Goal: Transaction & Acquisition: Purchase product/service

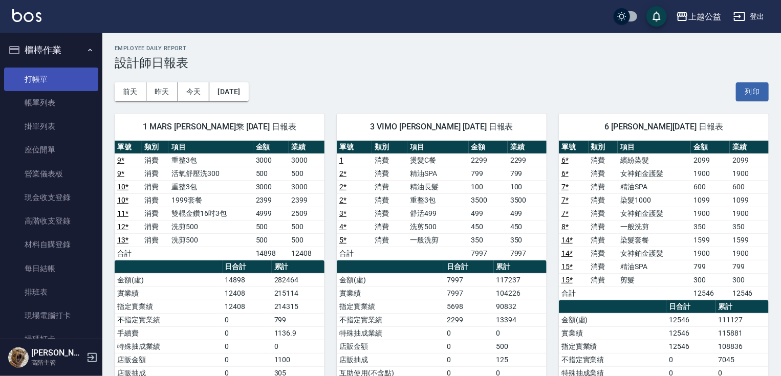
click at [57, 71] on link "打帳單" at bounding box center [51, 80] width 94 height 24
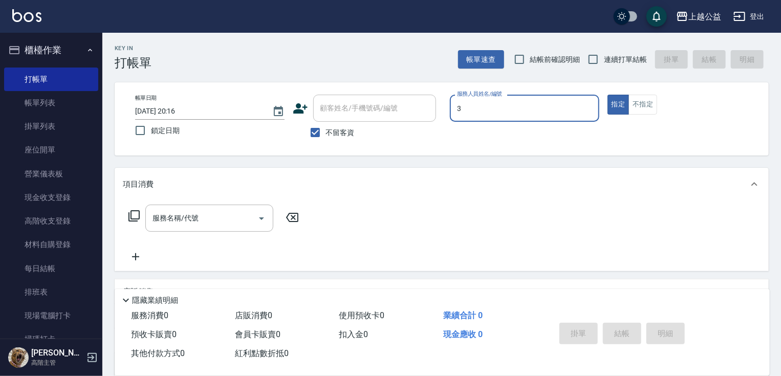
type input "VIMO-3"
type button "true"
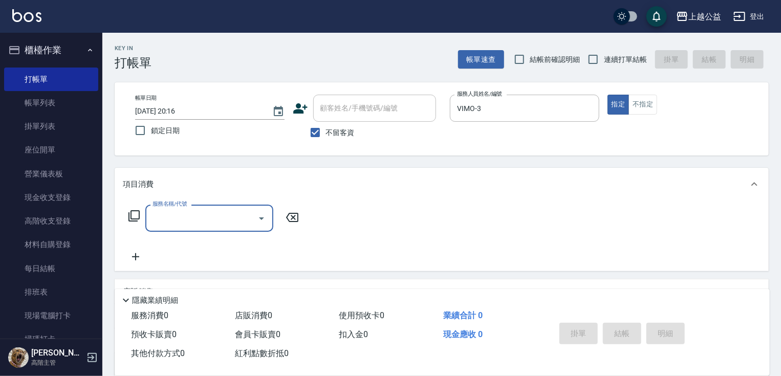
click at [134, 217] on icon at bounding box center [134, 216] width 12 height 12
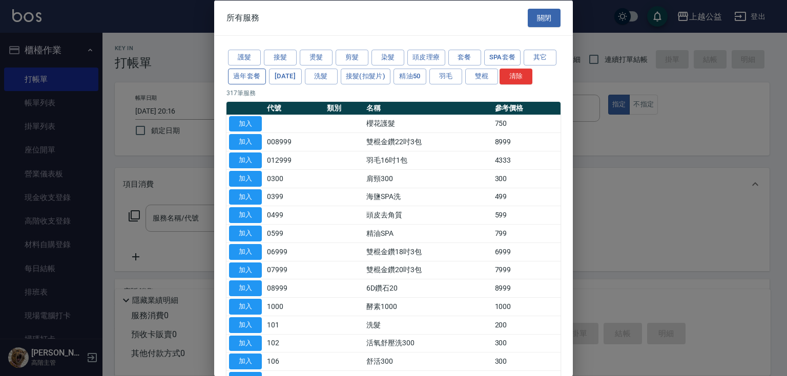
click at [266, 76] on button "過年套餐" at bounding box center [247, 76] width 38 height 16
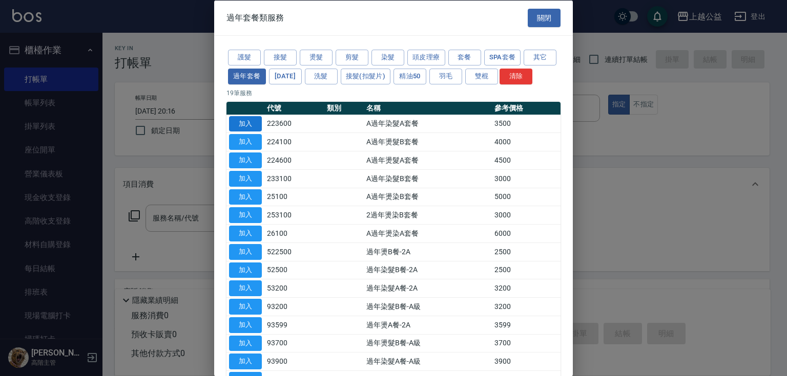
click at [231, 132] on button "加入" at bounding box center [245, 124] width 33 height 16
type input "A過年染髮A套餐(223600)"
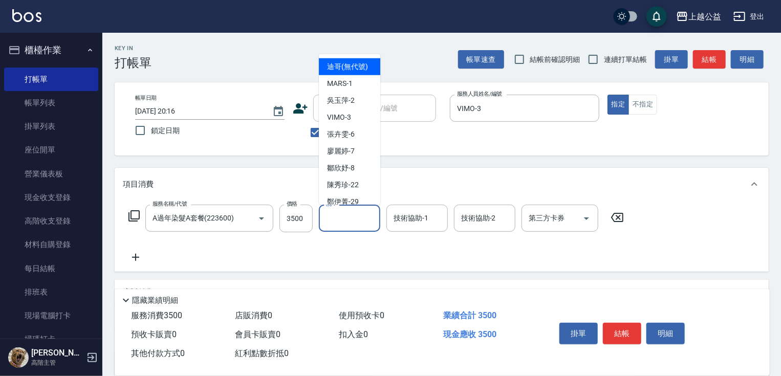
click at [364, 220] on input "洗-1" at bounding box center [350, 218] width 52 height 18
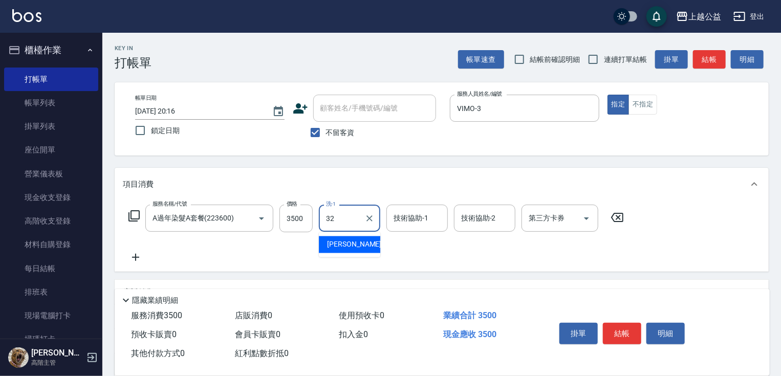
type input "[PERSON_NAME]-32"
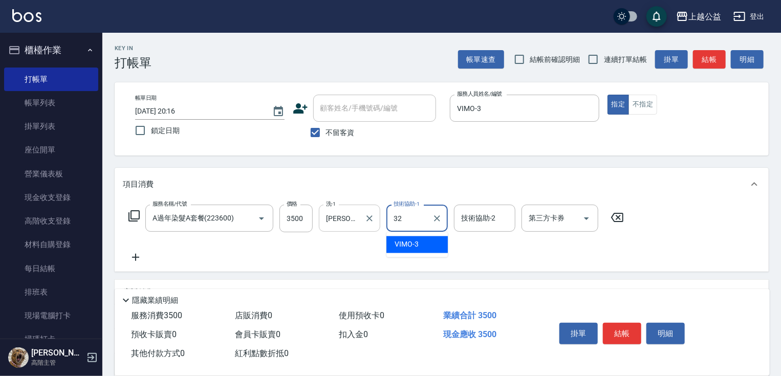
type input "[PERSON_NAME]-32"
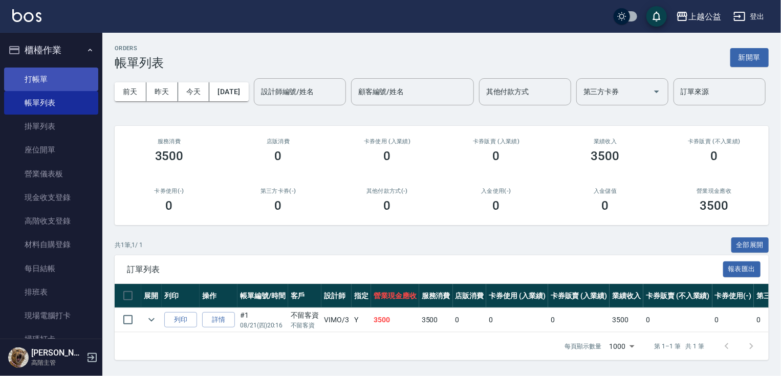
click at [52, 82] on link "打帳單" at bounding box center [51, 80] width 94 height 24
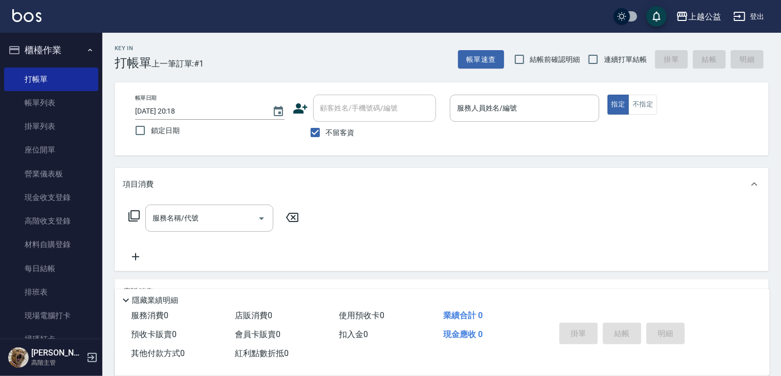
click at [617, 66] on label "連續打單結帳" at bounding box center [615, 60] width 65 height 22
click at [604, 66] on input "連續打單結帳" at bounding box center [594, 60] width 22 height 22
checkbox input "true"
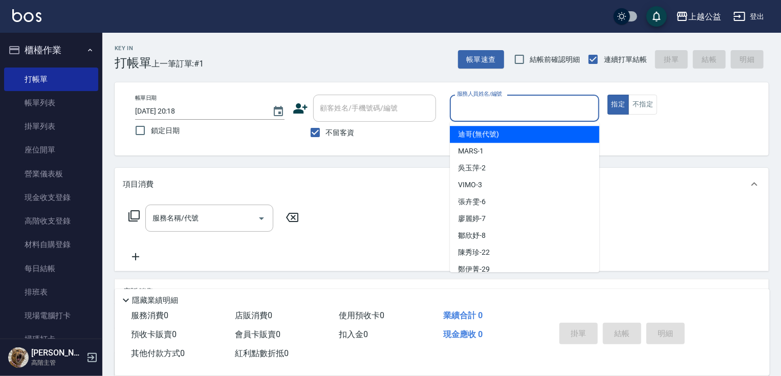
click at [459, 111] on input "服務人員姓名/編號" at bounding box center [525, 108] width 140 height 18
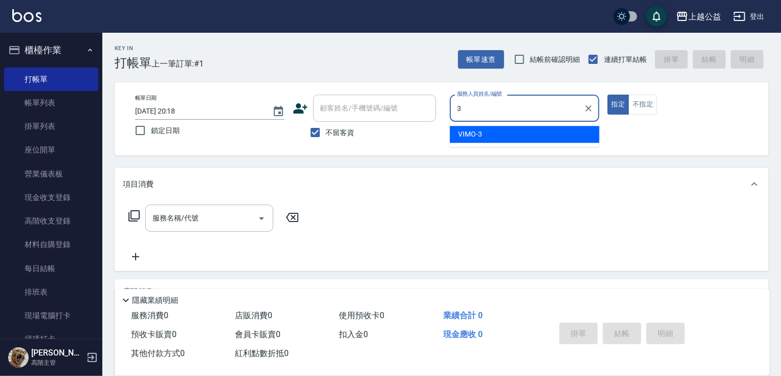
type input "VIMO-3"
type button "true"
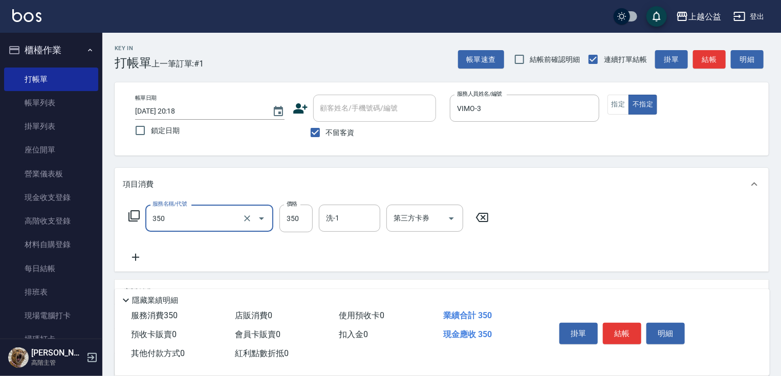
type input "一般洗剪(350)"
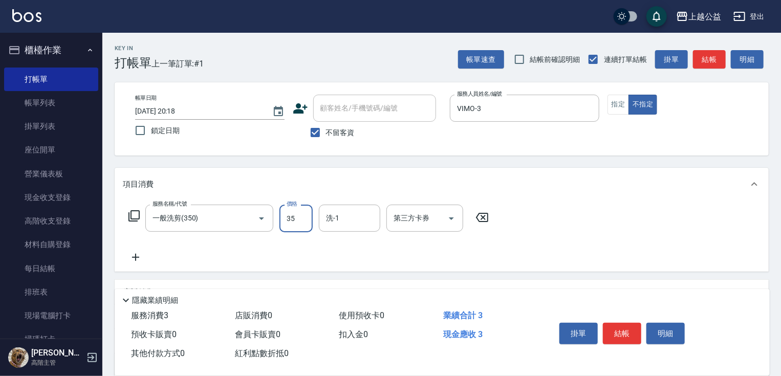
type input "350"
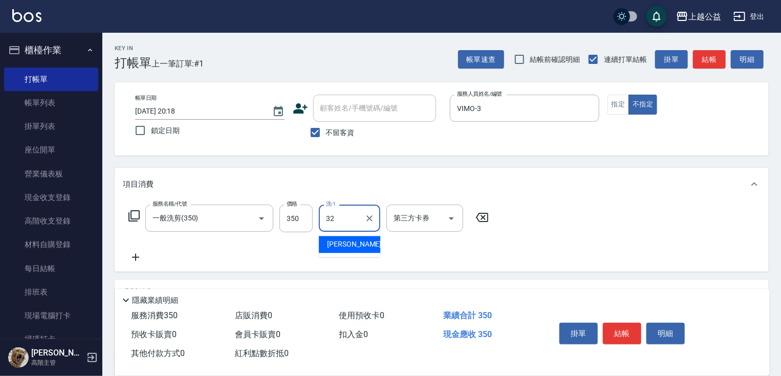
type input "[PERSON_NAME]-32"
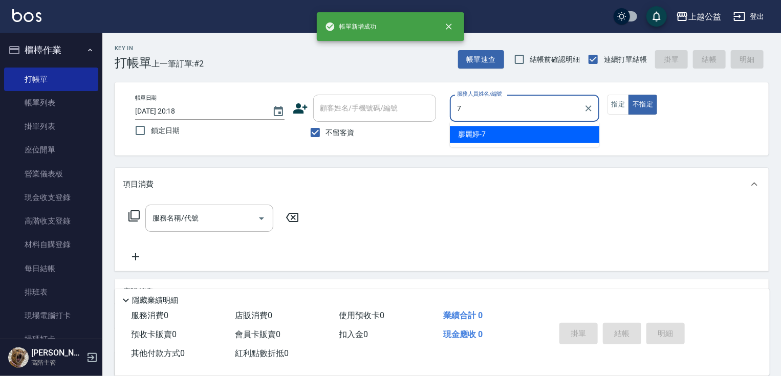
type input "[PERSON_NAME]-7"
type button "false"
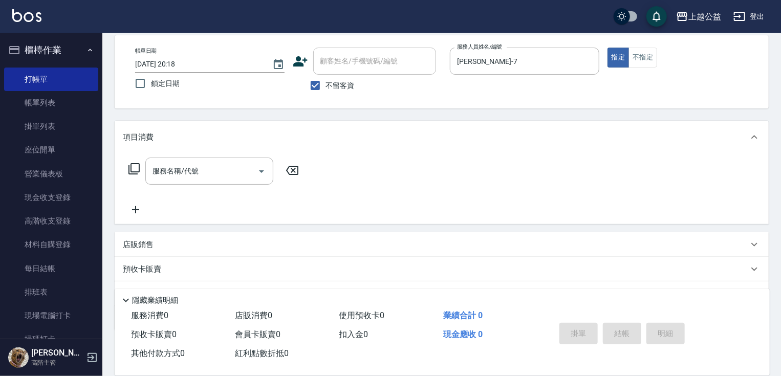
scroll to position [98, 0]
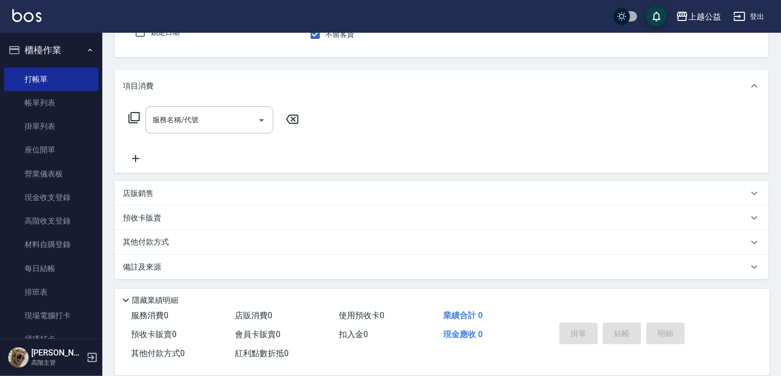
drag, startPoint x: 389, startPoint y: 230, endPoint x: 327, endPoint y: 251, distance: 65.8
click at [155, 188] on div "店販銷售" at bounding box center [436, 193] width 626 height 11
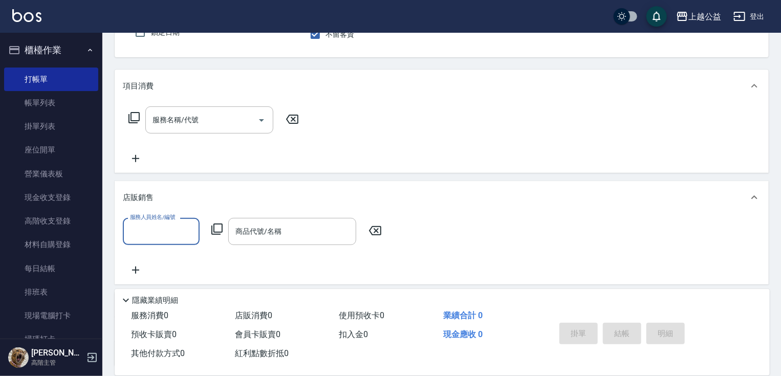
scroll to position [0, 0]
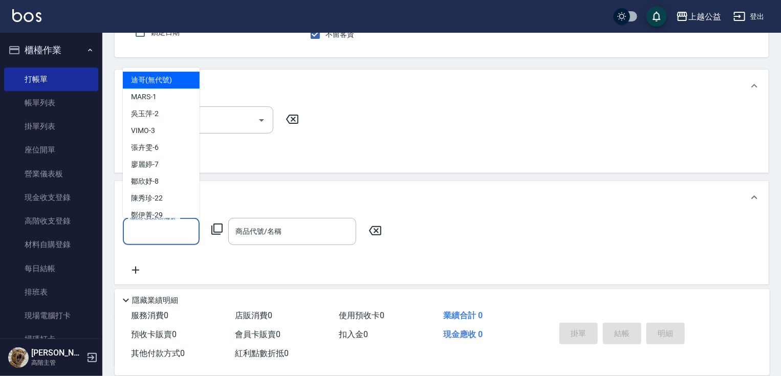
click at [152, 236] on input "服務人員姓名/編號" at bounding box center [162, 232] width 68 height 18
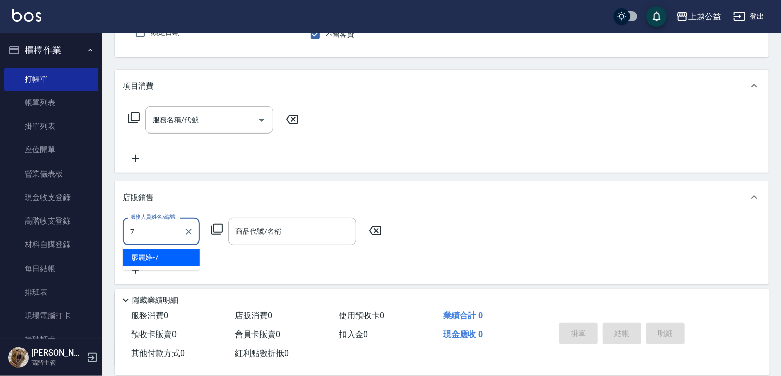
type input "[PERSON_NAME]-7"
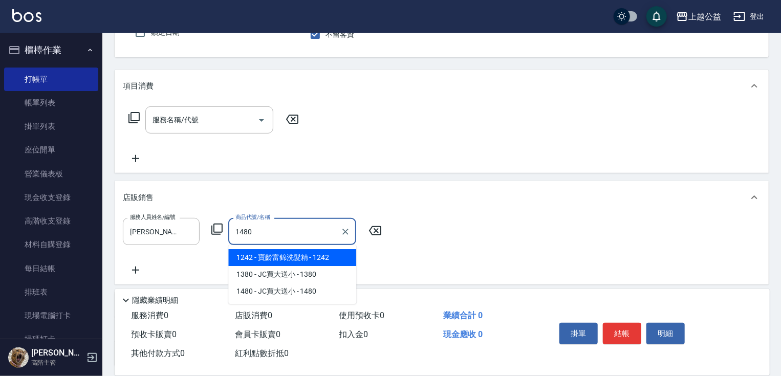
click at [310, 256] on span "1242 - 寶齡富錦洗髮精 - 1242" at bounding box center [292, 257] width 128 height 17
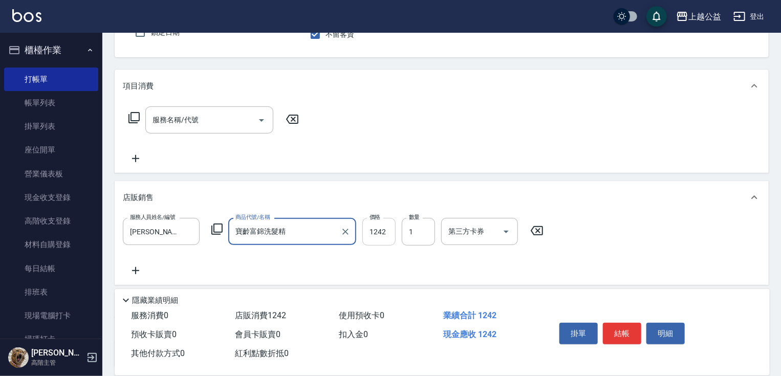
type input "寶齡富錦洗髮精"
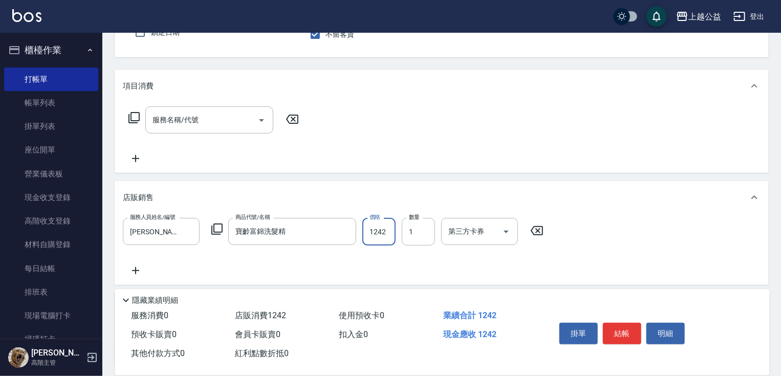
click at [375, 238] on input "1242" at bounding box center [379, 232] width 33 height 28
type input "1480"
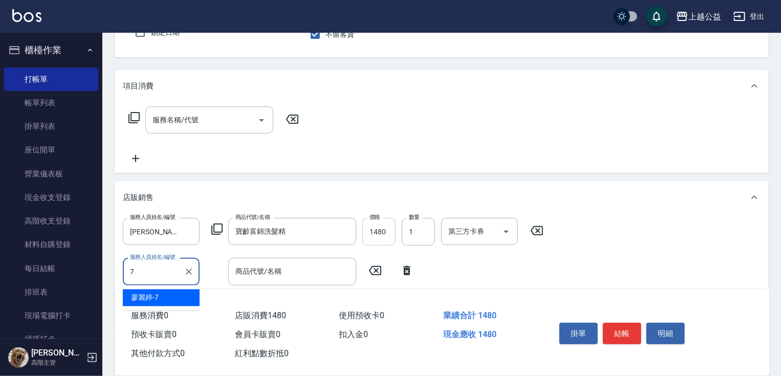
type input "[PERSON_NAME]-7"
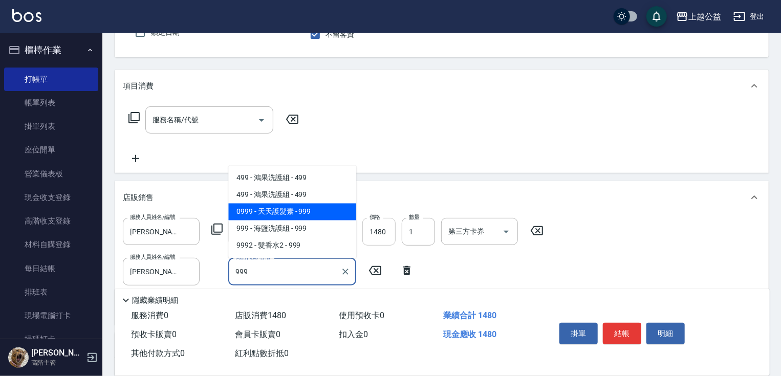
type input "天天護髮素"
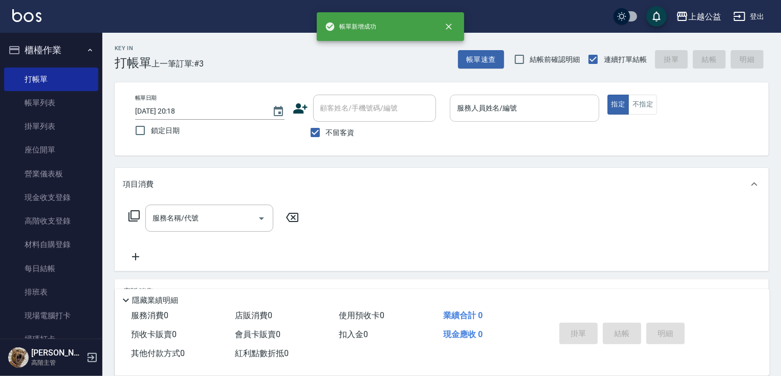
drag, startPoint x: 442, startPoint y: 204, endPoint x: 490, endPoint y: 109, distance: 106.7
click at [495, 107] on input "服務人員姓名/編號" at bounding box center [525, 108] width 140 height 18
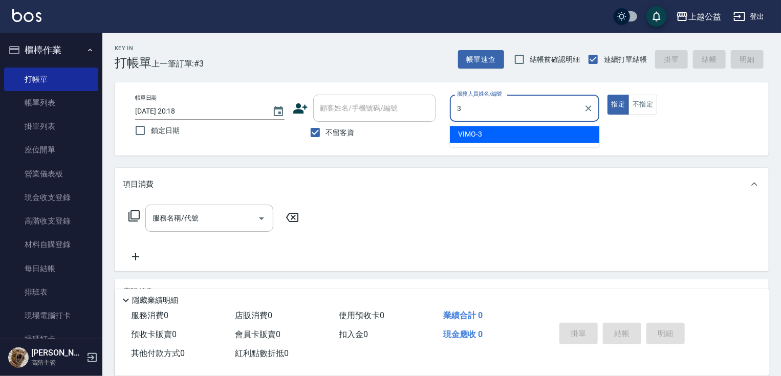
type input "VIMO-3"
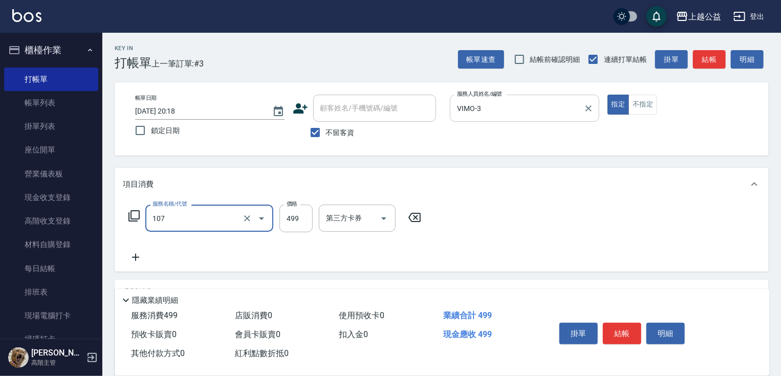
type input "舒活499(107)"
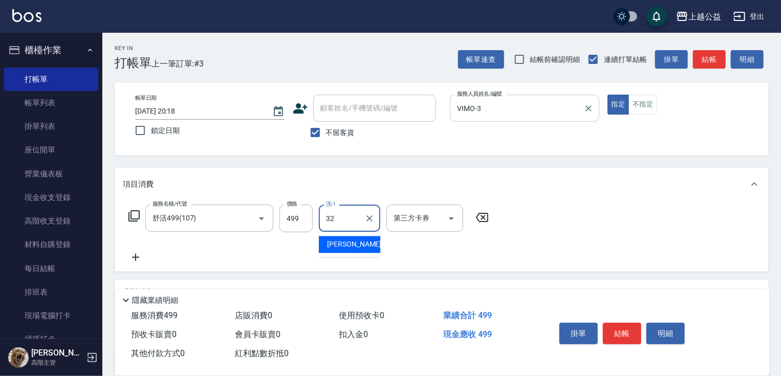
type input "[PERSON_NAME]-32"
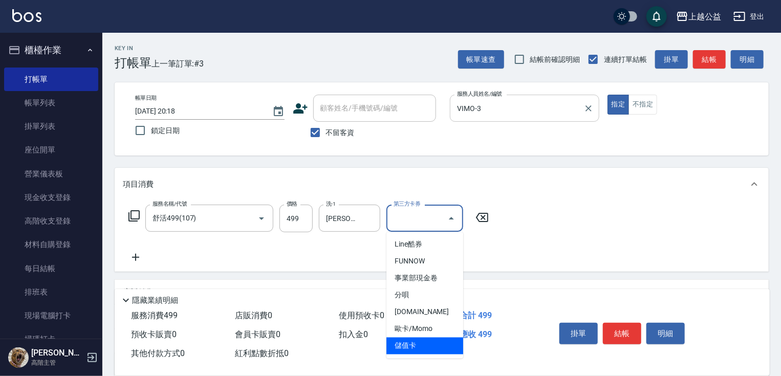
type input "儲值卡"
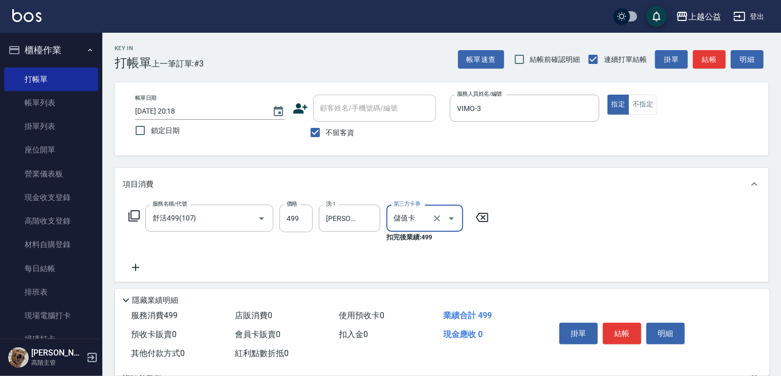
click at [327, 126] on label "不留客資" at bounding box center [330, 133] width 50 height 22
click at [326, 126] on input "不留客資" at bounding box center [316, 133] width 22 height 22
checkbox input "false"
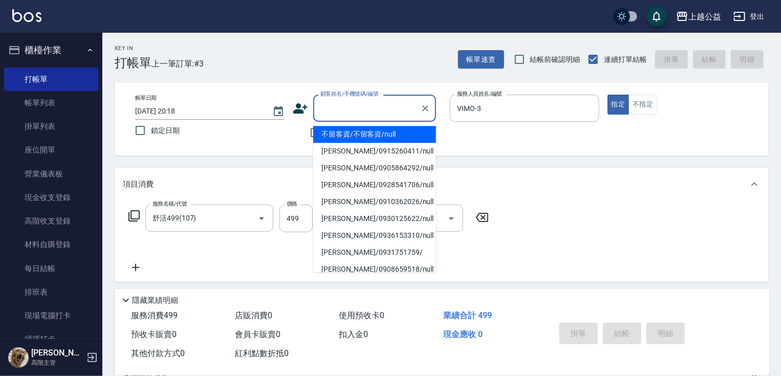
click at [333, 109] on input "顧客姓名/手機號碼/編號" at bounding box center [367, 108] width 98 height 18
click at [342, 135] on li "[PERSON_NAME]/0927240515/null" at bounding box center [374, 134] width 123 height 17
type input "[PERSON_NAME]/0927240515/null"
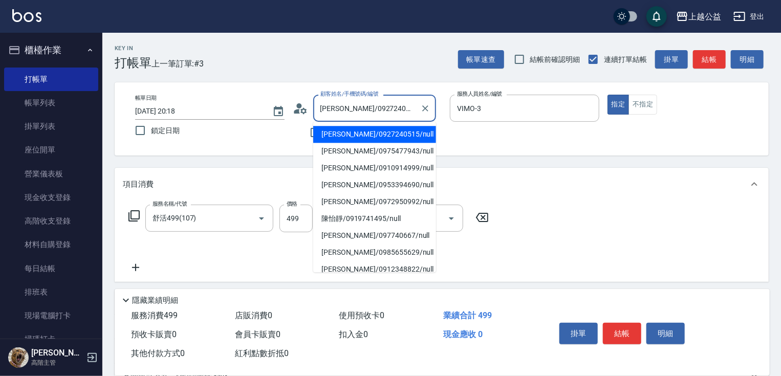
click at [357, 105] on input "[PERSON_NAME]/0927240515/null" at bounding box center [367, 108] width 98 height 18
click at [403, 126] on li "[PERSON_NAME]/0927240515/null" at bounding box center [374, 134] width 123 height 17
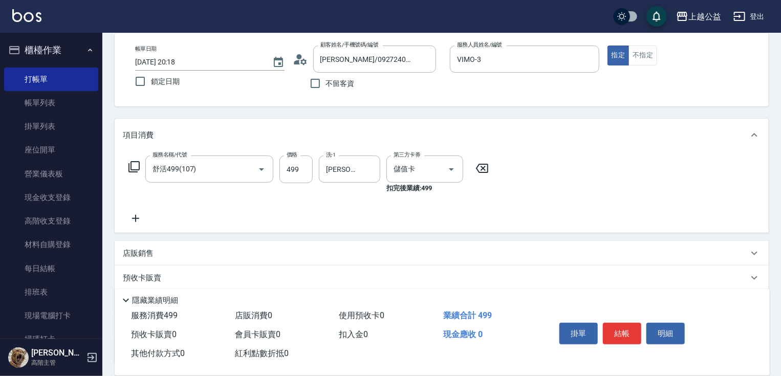
scroll to position [134, 0]
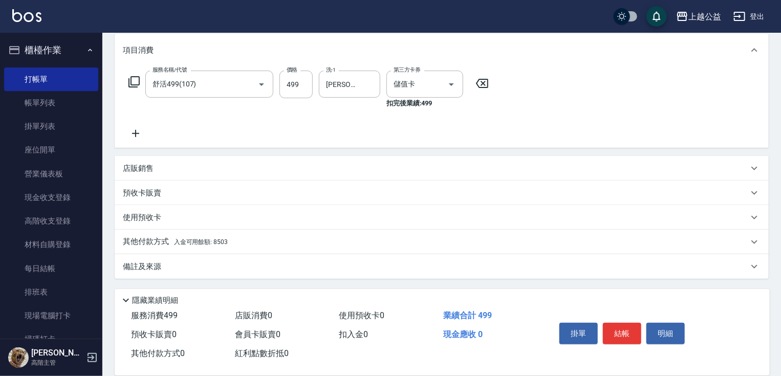
drag, startPoint x: 275, startPoint y: 175, endPoint x: 269, endPoint y: 283, distance: 107.7
click at [240, 247] on div "其他付款方式 入金可用餘額: 8503" at bounding box center [436, 242] width 626 height 11
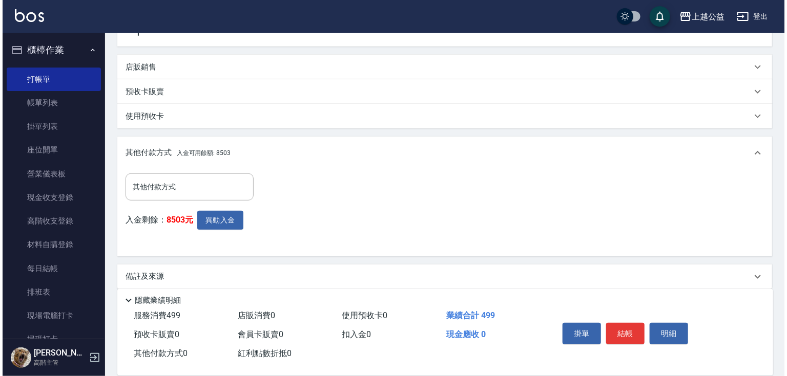
scroll to position [246, 0]
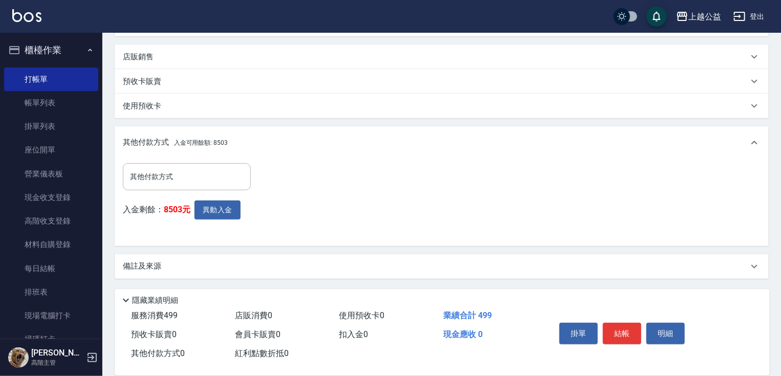
drag, startPoint x: 259, startPoint y: 256, endPoint x: 213, endPoint y: 241, distance: 48.6
click at [219, 209] on button "異動入金" at bounding box center [218, 210] width 46 height 19
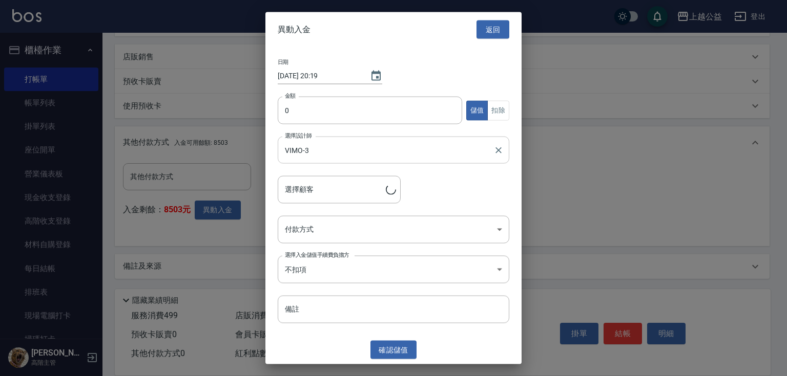
type input "[PERSON_NAME]/0927240515"
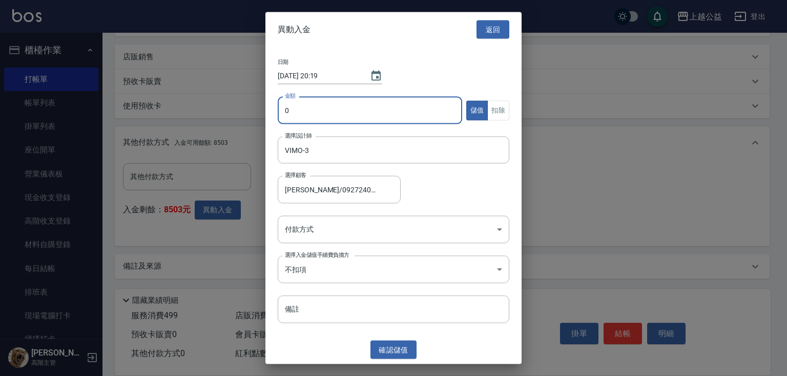
click at [350, 118] on input "0" at bounding box center [370, 111] width 184 height 28
type input "499"
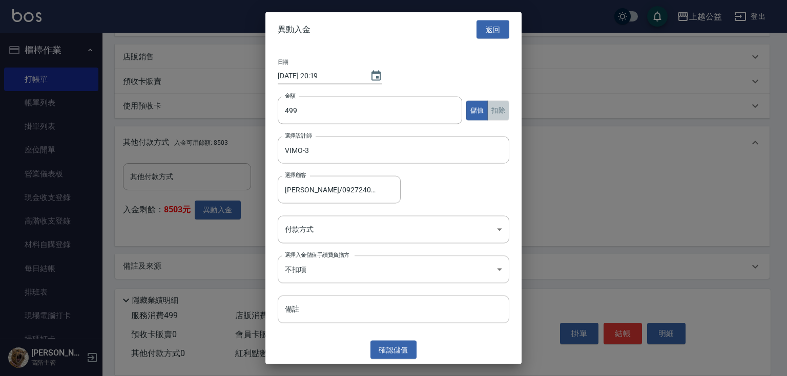
click at [496, 111] on button "扣除" at bounding box center [498, 110] width 22 height 20
click at [404, 346] on button "確認 扣除" at bounding box center [393, 350] width 46 height 19
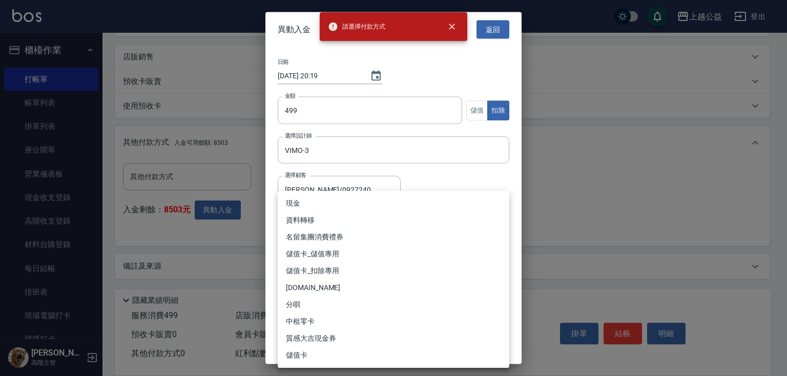
click at [377, 216] on body "請選擇付款方式 上越公益 登出 櫃檯作業 打帳單 帳單列表 掛單列表 座位開單 營業儀表板 現金收支登錄 高階收支登錄 材料自購登錄 每日結帳 排班表 現場電…" at bounding box center [393, 65] width 787 height 622
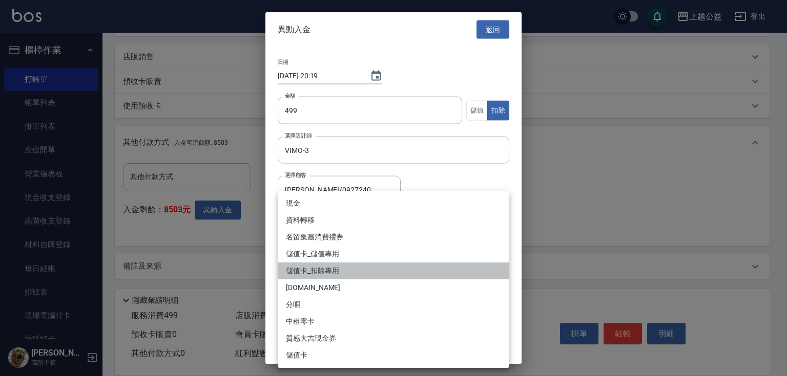
click at [356, 271] on li "儲值卡_扣除專用" at bounding box center [393, 271] width 231 height 17
type input "儲值卡_扣除專用"
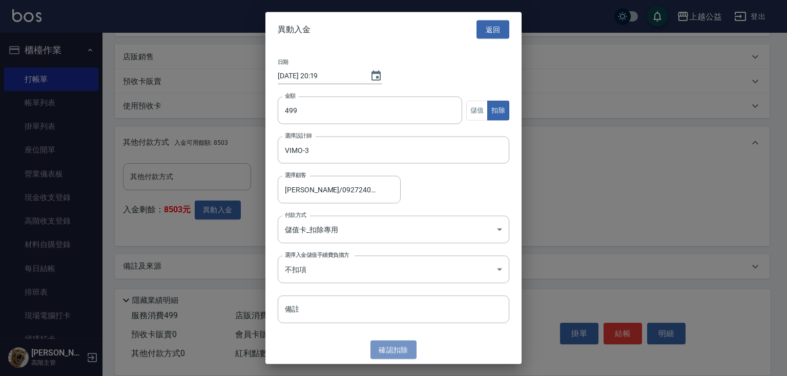
click at [387, 347] on button "確認 扣除" at bounding box center [393, 350] width 46 height 19
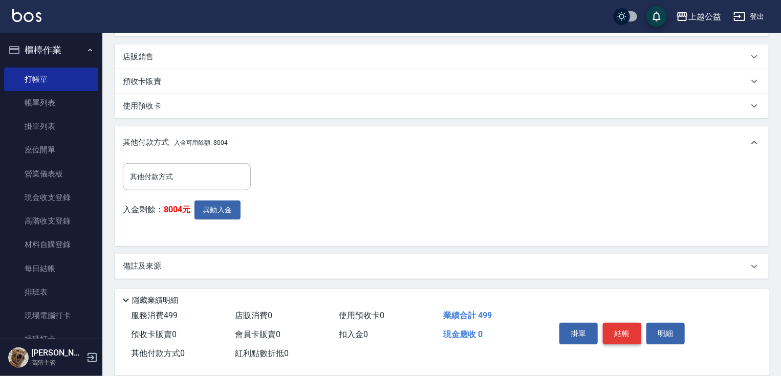
click at [629, 331] on button "結帳" at bounding box center [622, 334] width 38 height 22
type input "[DATE] 20:19"
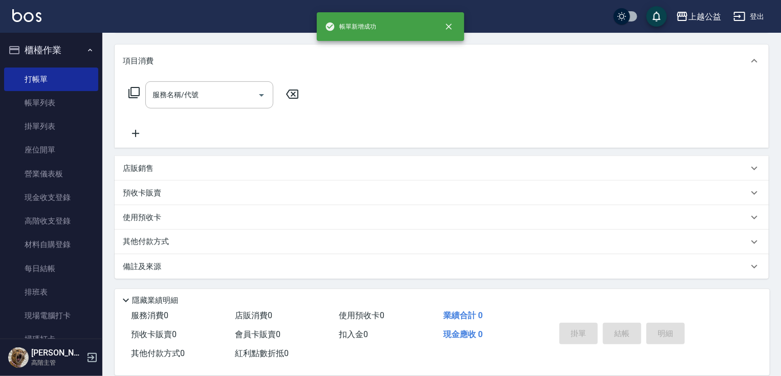
scroll to position [0, 0]
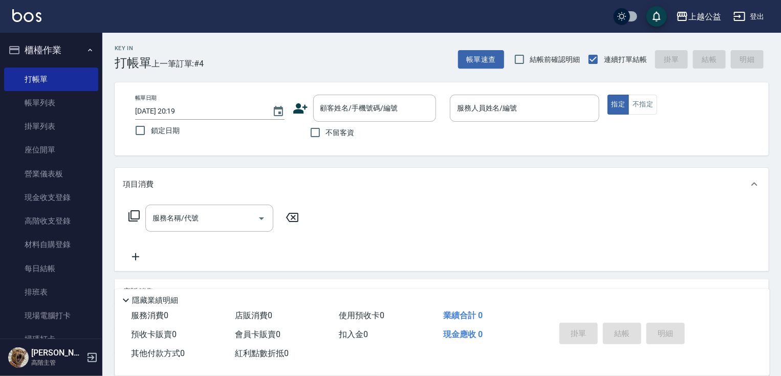
click at [337, 133] on span "不留客資" at bounding box center [340, 133] width 29 height 11
click at [326, 133] on input "不留客資" at bounding box center [316, 133] width 22 height 22
checkbox input "true"
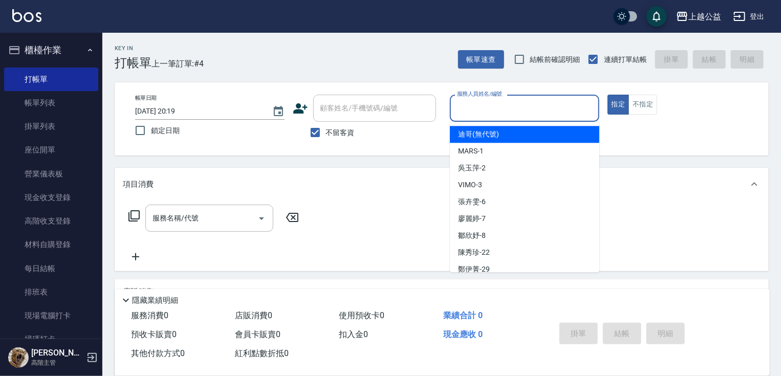
click at [495, 108] on input "服務人員姓名/編號" at bounding box center [525, 108] width 140 height 18
type input "[PERSON_NAME]-8"
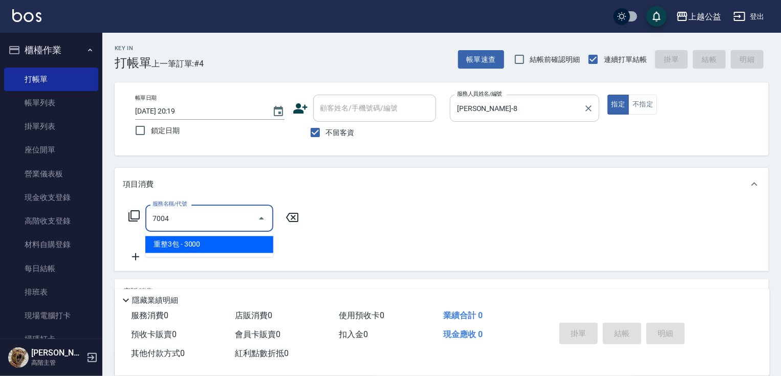
type input "重整3包(7004)"
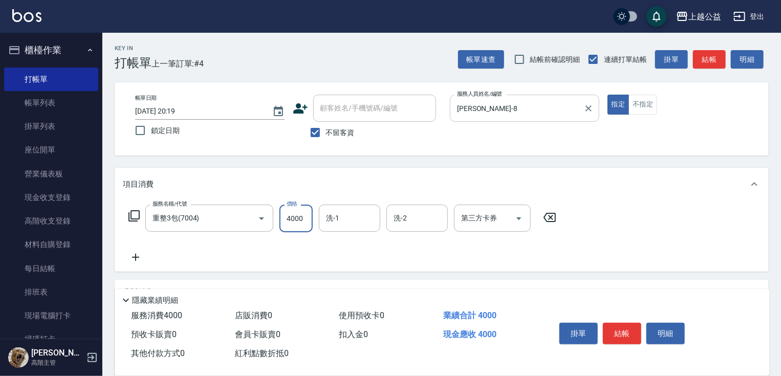
type input "4000"
type input "[PERSON_NAME]-32"
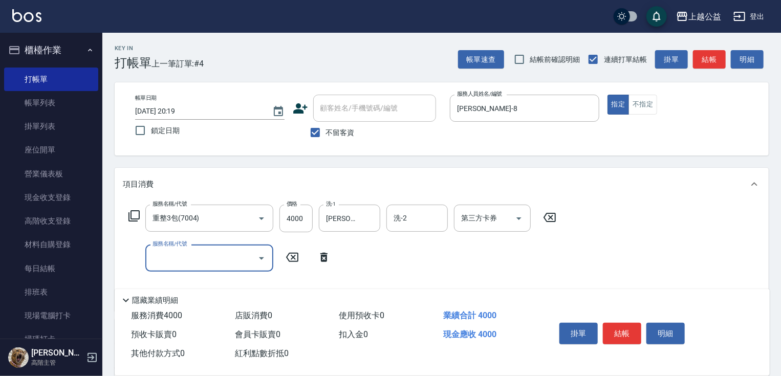
click at [135, 218] on icon at bounding box center [134, 216] width 12 height 12
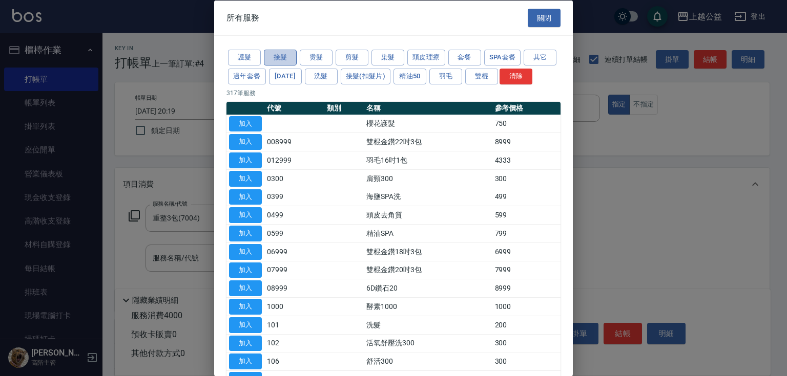
click at [276, 53] on button "接髮" at bounding box center [280, 58] width 33 height 16
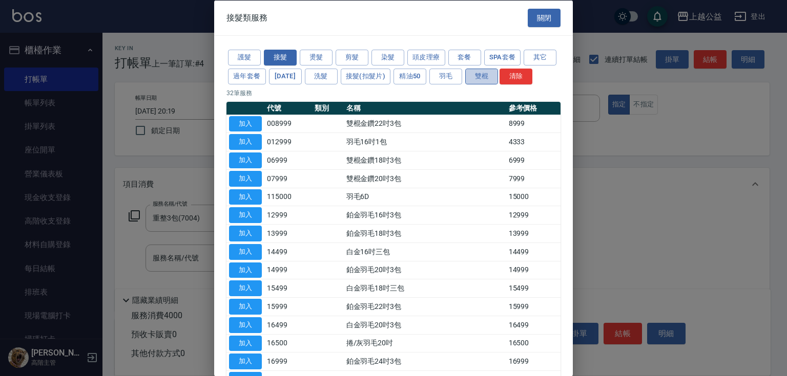
click at [498, 76] on button "雙棍" at bounding box center [481, 76] width 33 height 16
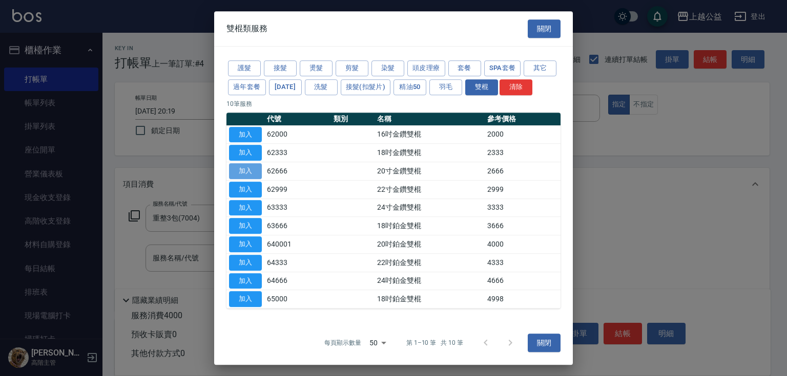
click at [251, 173] on button "加入" at bounding box center [245, 171] width 33 height 16
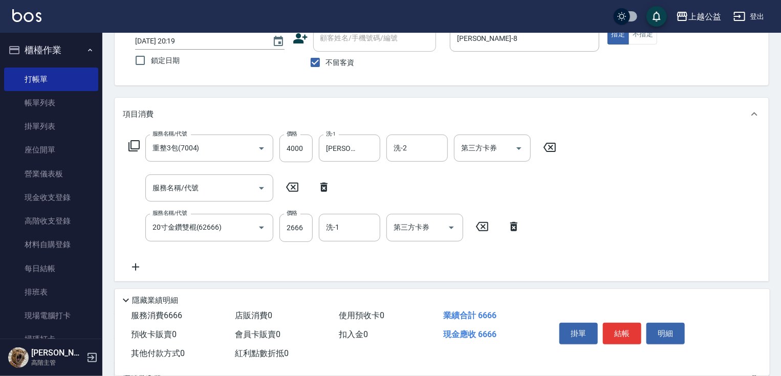
drag, startPoint x: 330, startPoint y: 284, endPoint x: 323, endPoint y: 207, distance: 77.1
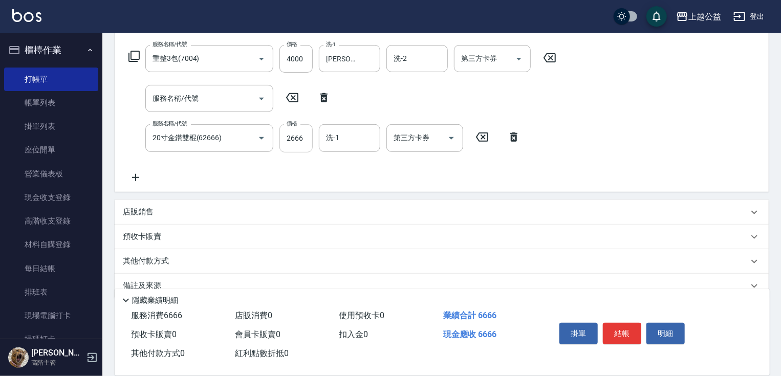
click at [295, 132] on input "2666" at bounding box center [296, 138] width 33 height 28
type input "3000"
type input "[PERSON_NAME]-32"
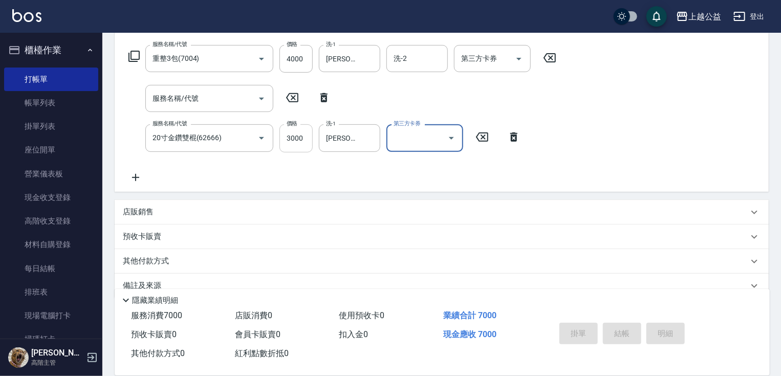
type input "[DATE] 20:20"
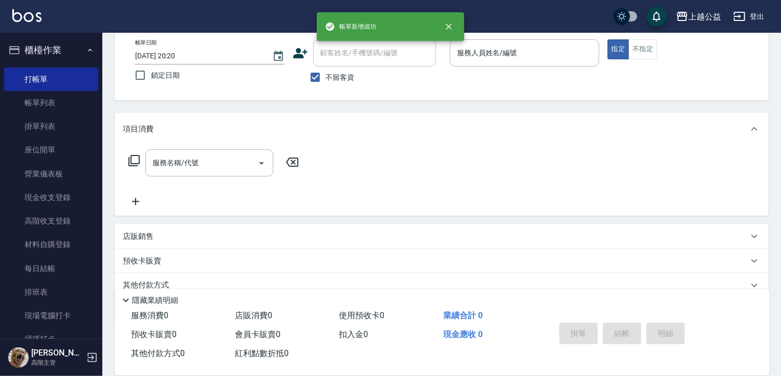
scroll to position [0, 0]
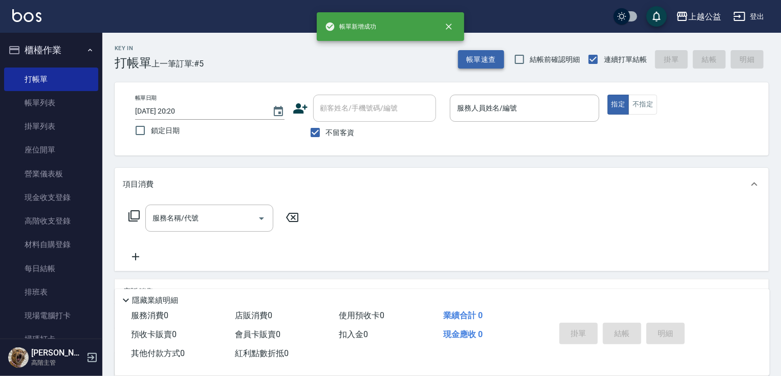
drag, startPoint x: 448, startPoint y: 156, endPoint x: 500, endPoint y: 81, distance: 91.2
click at [542, 95] on div "服務人員姓名/編號" at bounding box center [525, 108] width 150 height 27
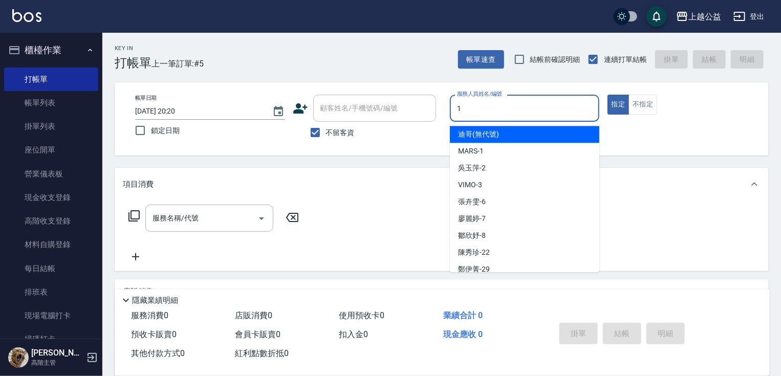
type input "MARS-1"
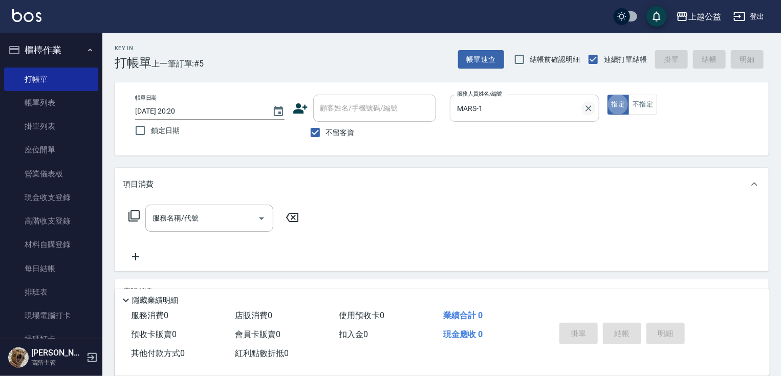
click at [587, 110] on icon "Clear" at bounding box center [589, 108] width 6 height 6
click at [551, 112] on input "服務人員姓名/編號" at bounding box center [525, 108] width 140 height 18
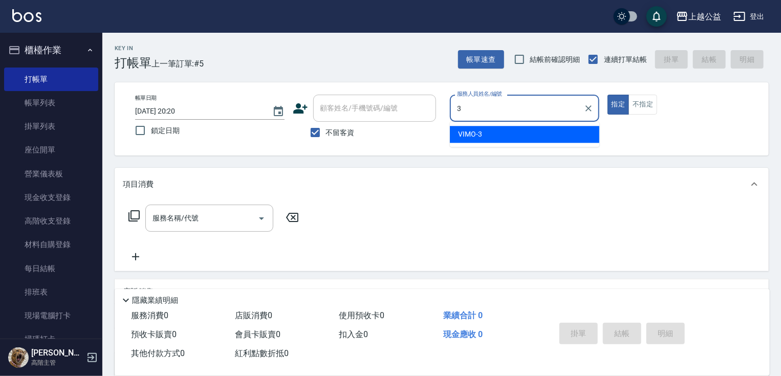
type input "VIMO-3"
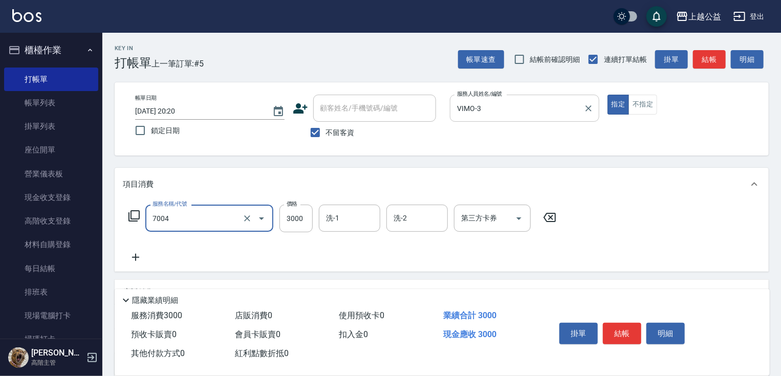
type input "重整3包(7004)"
type input "3500"
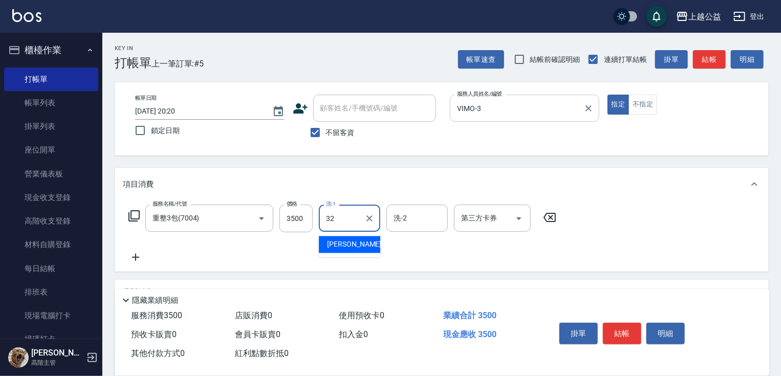
type input "[PERSON_NAME]-32"
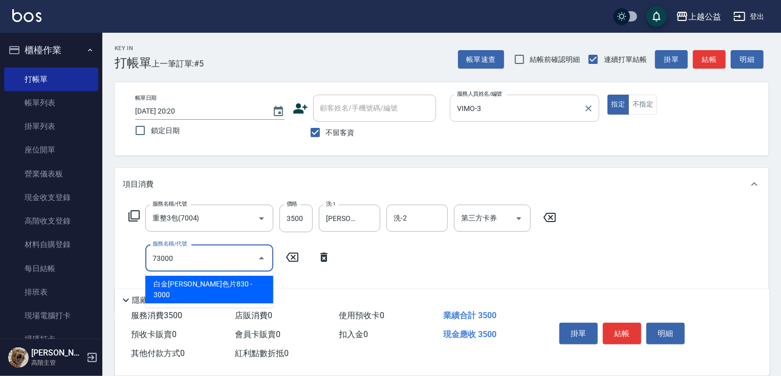
type input "白金[PERSON_NAME]色片830(73000)"
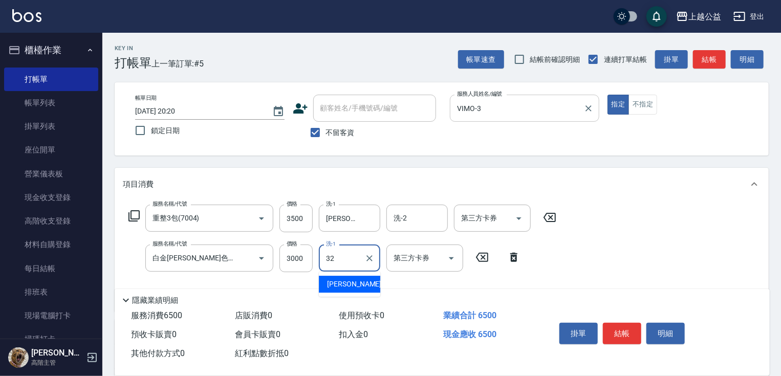
type input "[PERSON_NAME]-32"
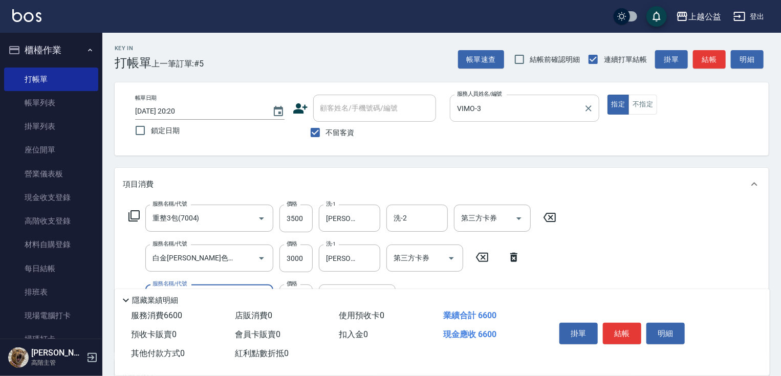
type input "精油長髮(608)"
type input "[PERSON_NAME]-32"
